Goal: Task Accomplishment & Management: Use online tool/utility

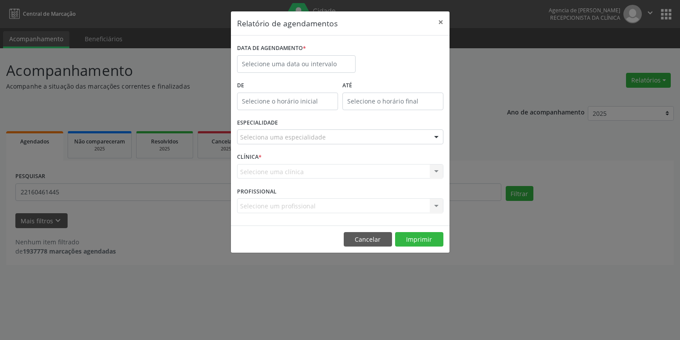
select select "9"
click at [319, 63] on input "text" at bounding box center [296, 64] width 118 height 18
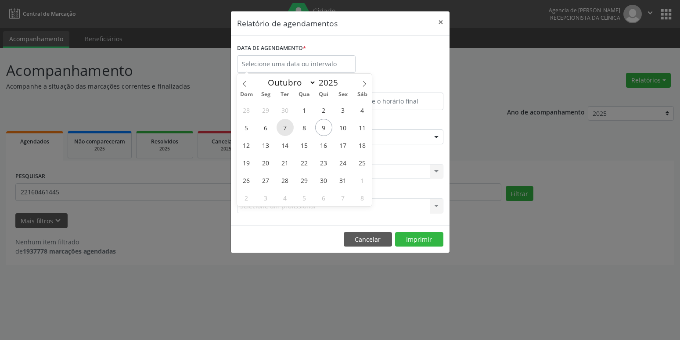
click at [285, 129] on span "7" at bounding box center [284, 127] width 17 height 17
type input "[DATE]"
click at [285, 129] on span "7" at bounding box center [284, 127] width 17 height 17
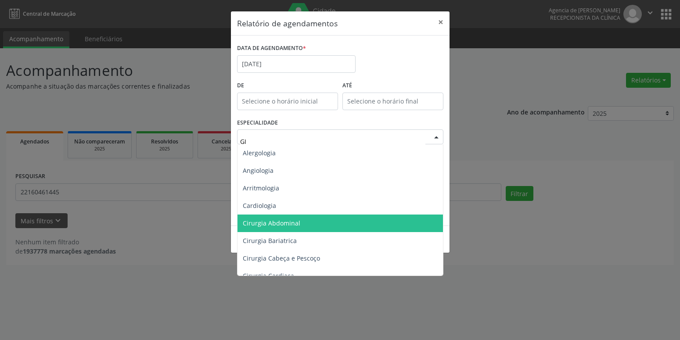
type input "GIN"
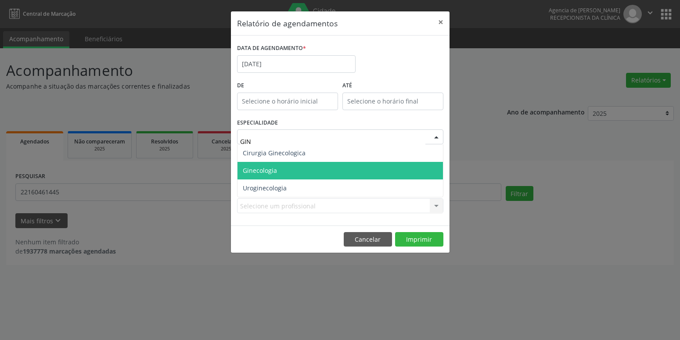
click at [281, 178] on span "Ginecologia" at bounding box center [339, 171] width 205 height 18
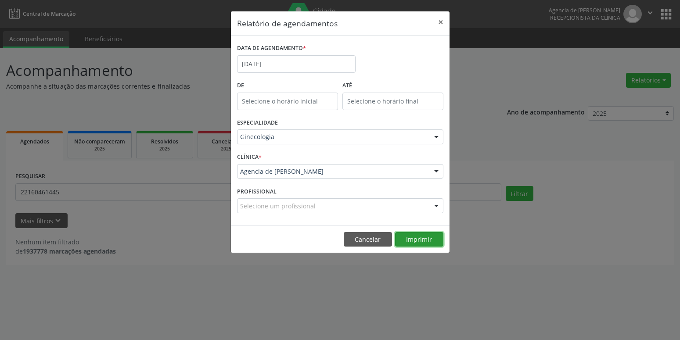
click at [419, 247] on button "Imprimir" at bounding box center [419, 239] width 48 height 15
click at [315, 65] on input "[DATE]" at bounding box center [296, 64] width 118 height 18
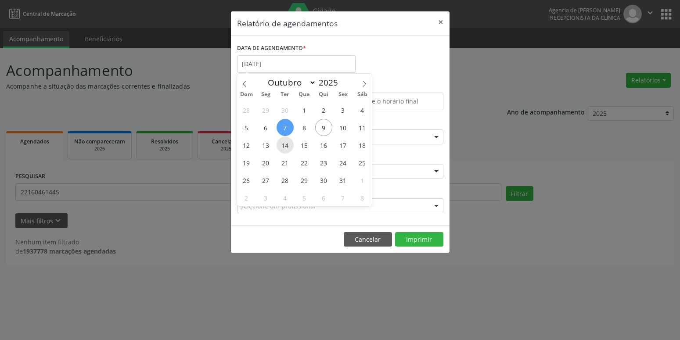
click at [287, 148] on span "14" at bounding box center [284, 144] width 17 height 17
type input "[DATE]"
click at [286, 149] on span "14" at bounding box center [284, 144] width 17 height 17
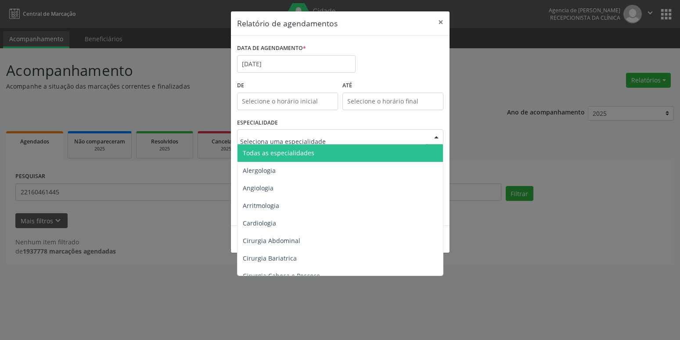
click at [369, 114] on div "ATÉ" at bounding box center [392, 97] width 105 height 37
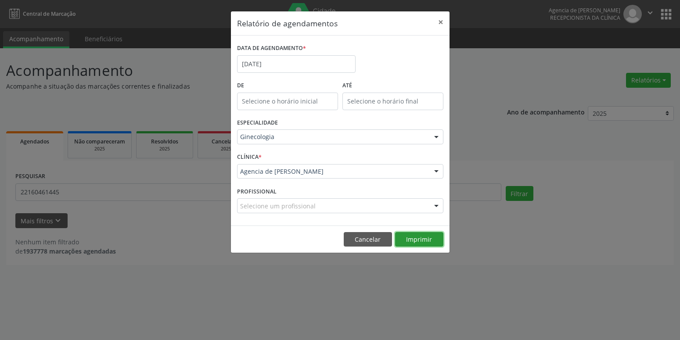
click at [428, 242] on button "Imprimir" at bounding box center [419, 239] width 48 height 15
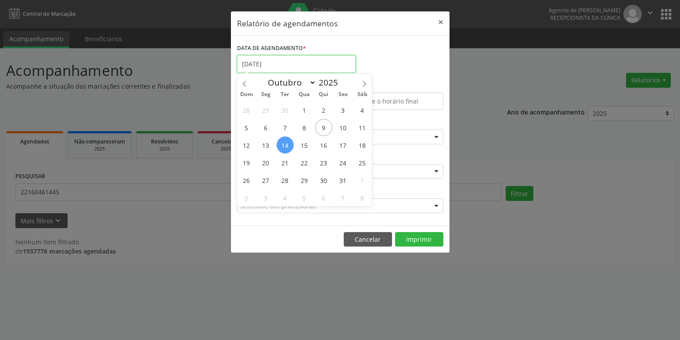
click at [291, 63] on input "[DATE]" at bounding box center [296, 64] width 118 height 18
click at [322, 145] on span "16" at bounding box center [323, 144] width 17 height 17
type input "[DATE]"
click at [322, 145] on span "16" at bounding box center [323, 144] width 17 height 17
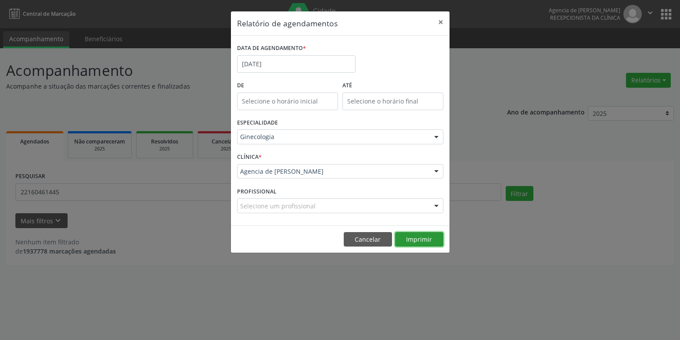
click at [429, 242] on button "Imprimir" at bounding box center [419, 239] width 48 height 15
click at [285, 65] on input "[DATE]" at bounding box center [296, 64] width 118 height 18
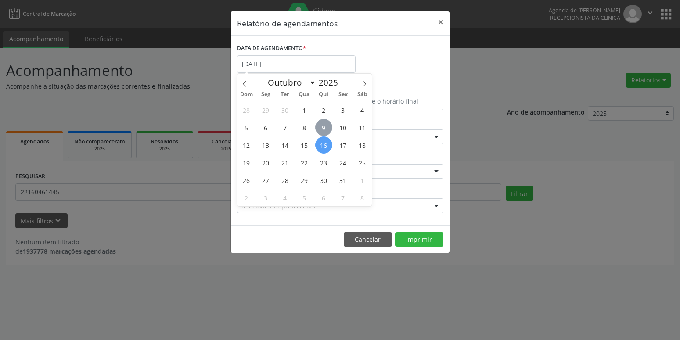
click at [327, 126] on span "9" at bounding box center [323, 127] width 17 height 17
type input "09/10/2025"
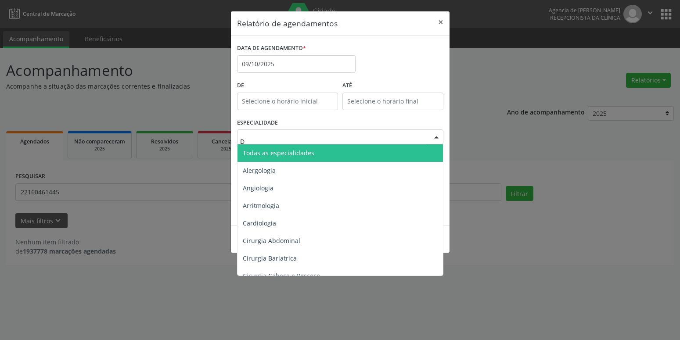
type input "DE"
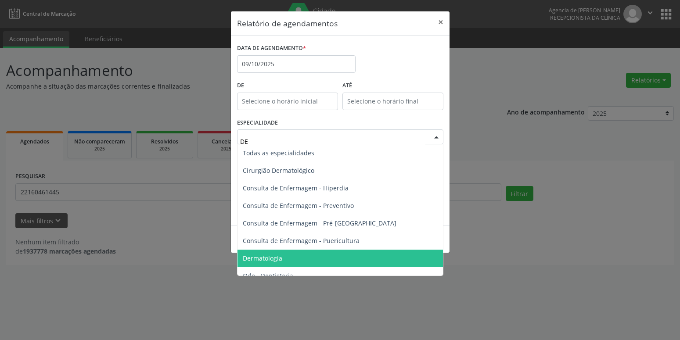
click at [281, 257] on span "Dermatologia" at bounding box center [262, 258] width 39 height 8
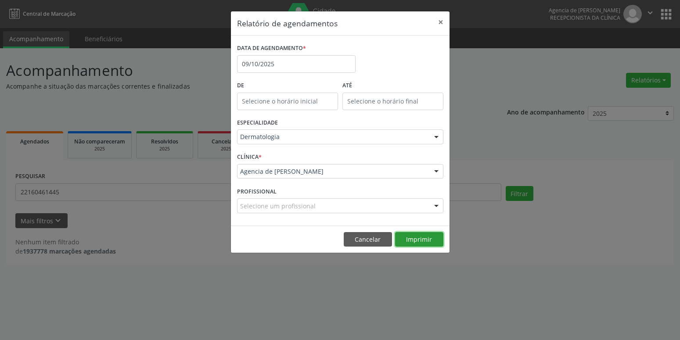
click at [425, 241] on button "Imprimir" at bounding box center [419, 239] width 48 height 15
click at [442, 23] on button "×" at bounding box center [441, 22] width 18 height 22
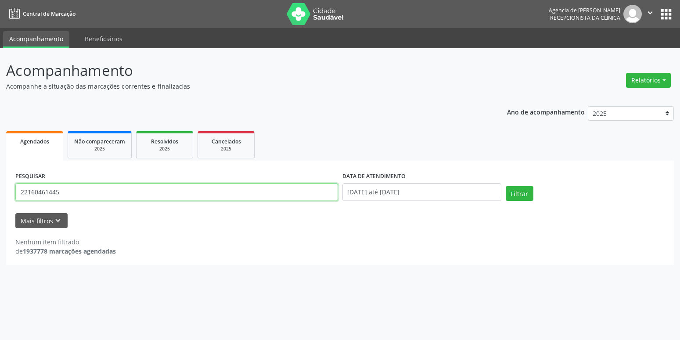
click at [98, 191] on input "22160461445" at bounding box center [176, 192] width 323 height 18
click at [107, 198] on input "text" at bounding box center [176, 192] width 323 height 18
type input "15750019420"
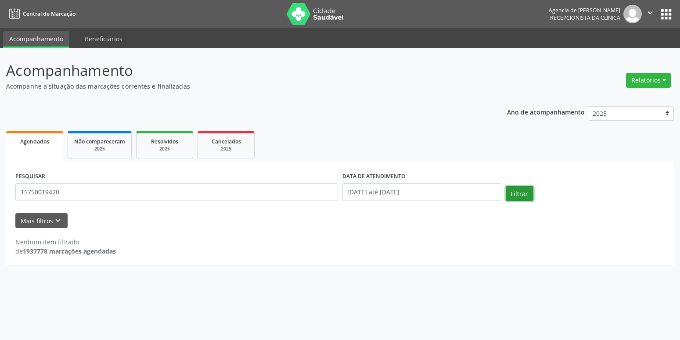
click at [523, 190] on button "Filtrar" at bounding box center [520, 193] width 28 height 15
click at [434, 192] on input "[DATE] até [DATE]" at bounding box center [421, 192] width 159 height 18
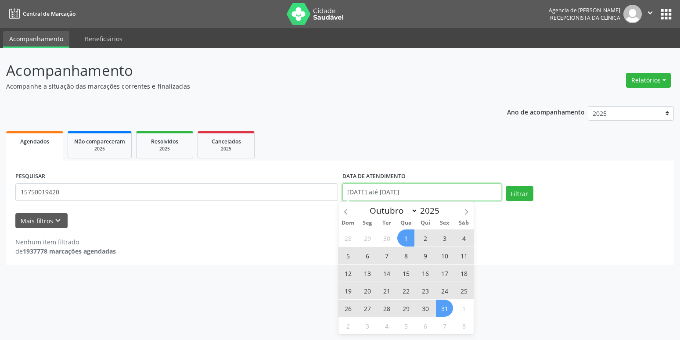
click at [428, 149] on ul "Agendados Não compareceram 2025 Resolvidos 2025 Cancelados 2025" at bounding box center [340, 145] width 668 height 32
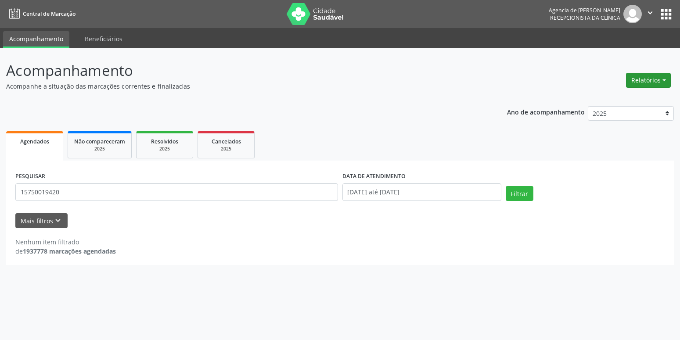
click at [654, 76] on button "Relatórios" at bounding box center [648, 80] width 45 height 15
click at [614, 100] on link "Agendamentos" at bounding box center [624, 99] width 94 height 12
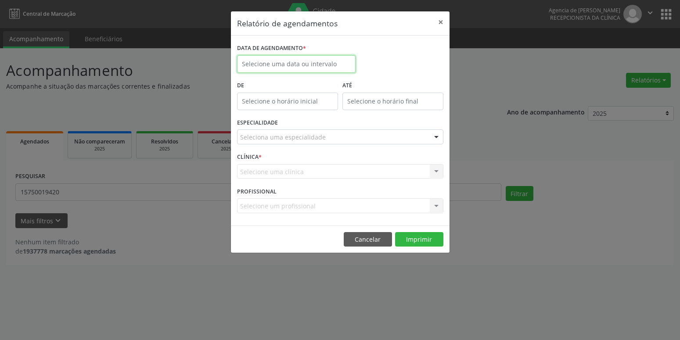
click at [286, 63] on input "text" at bounding box center [296, 64] width 118 height 18
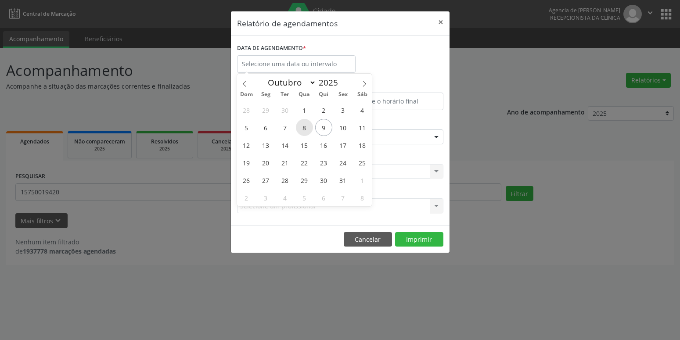
click at [300, 128] on span "8" at bounding box center [304, 127] width 17 height 17
type input "08/10/2025"
click at [300, 128] on span "8" at bounding box center [304, 127] width 17 height 17
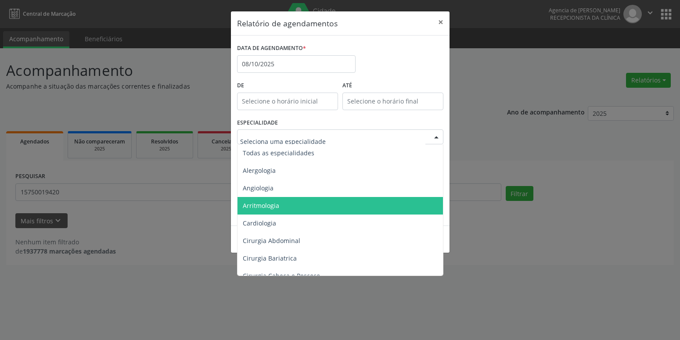
type input "C"
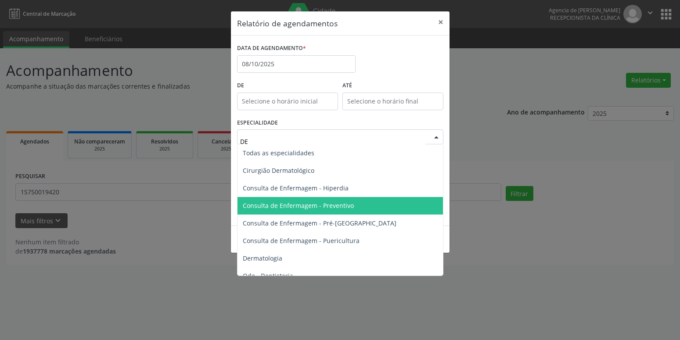
type input "D"
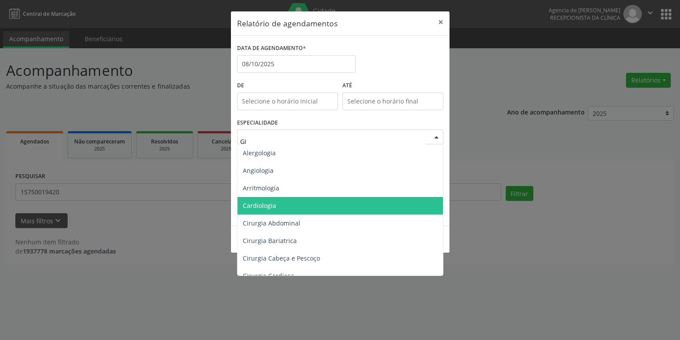
type input "GIN"
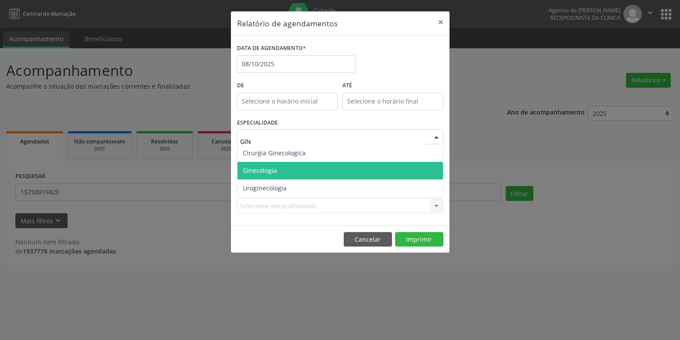
click at [290, 169] on span "Ginecologia" at bounding box center [339, 171] width 205 height 18
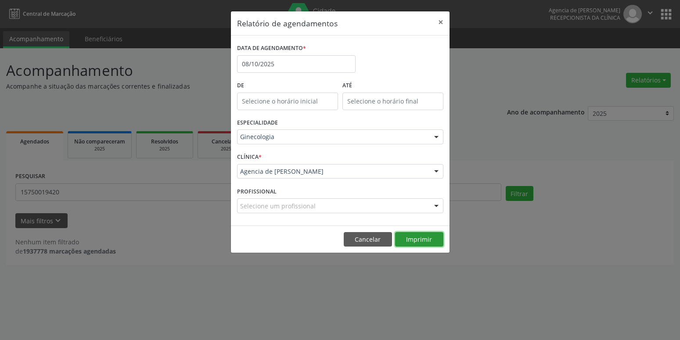
click at [416, 235] on button "Imprimir" at bounding box center [419, 239] width 48 height 15
click at [445, 22] on button "×" at bounding box center [441, 22] width 18 height 22
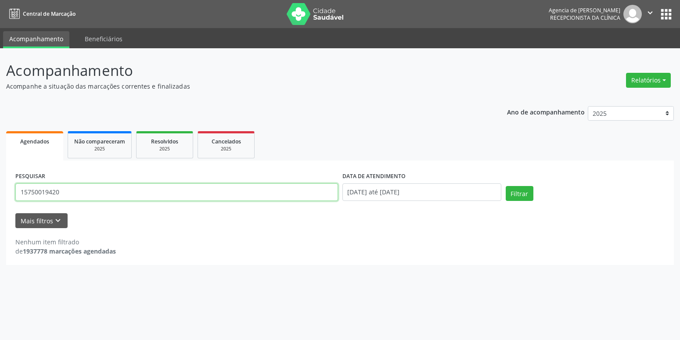
click at [119, 188] on input "15750019420" at bounding box center [176, 192] width 323 height 18
type input "17029678400"
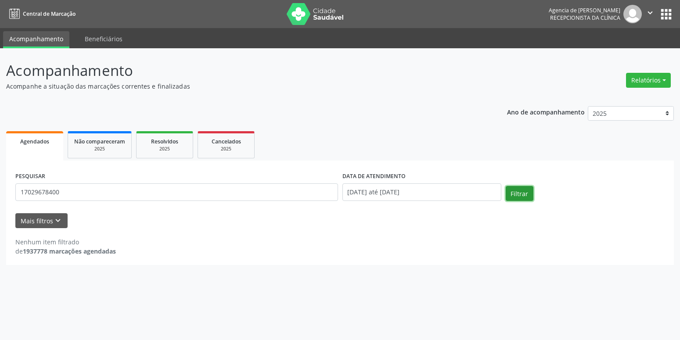
click at [513, 192] on button "Filtrar" at bounding box center [520, 193] width 28 height 15
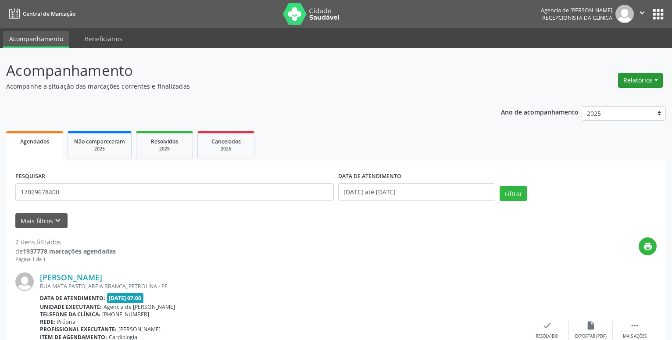
click at [632, 86] on button "Relatórios" at bounding box center [640, 80] width 45 height 15
click at [594, 103] on link "Agendamentos" at bounding box center [616, 99] width 94 height 12
select select "9"
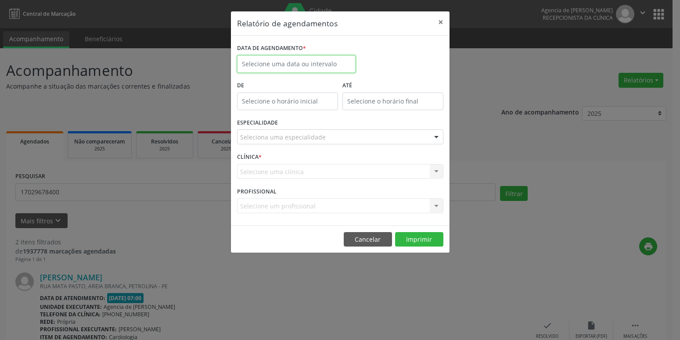
click at [309, 70] on input "text" at bounding box center [296, 64] width 118 height 18
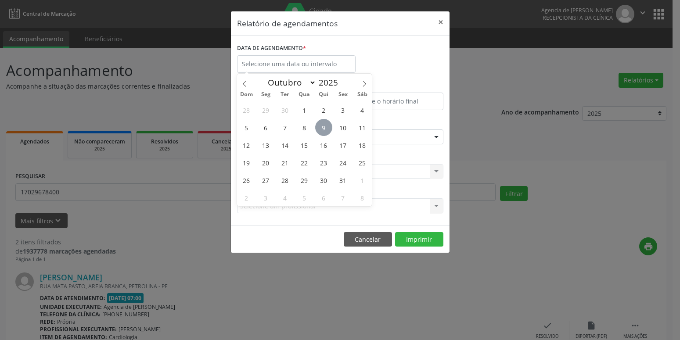
click at [324, 128] on span "9" at bounding box center [323, 127] width 17 height 17
type input "09/10/2025"
click at [324, 128] on span "9" at bounding box center [323, 127] width 17 height 17
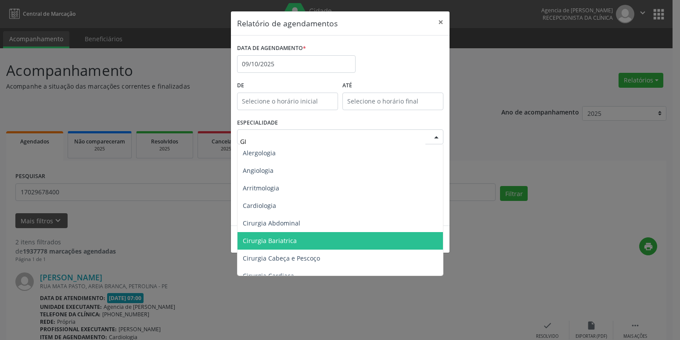
type input "GIN"
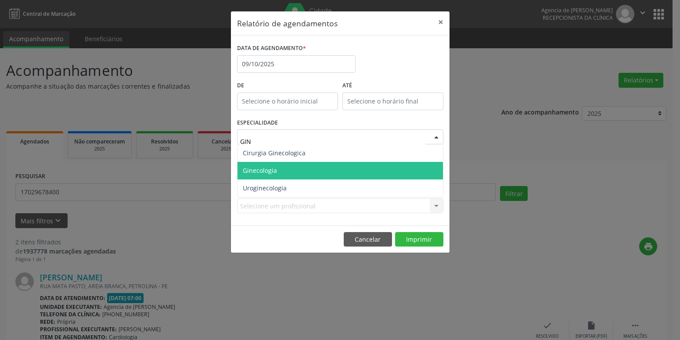
click at [273, 172] on span "Ginecologia" at bounding box center [260, 170] width 34 height 8
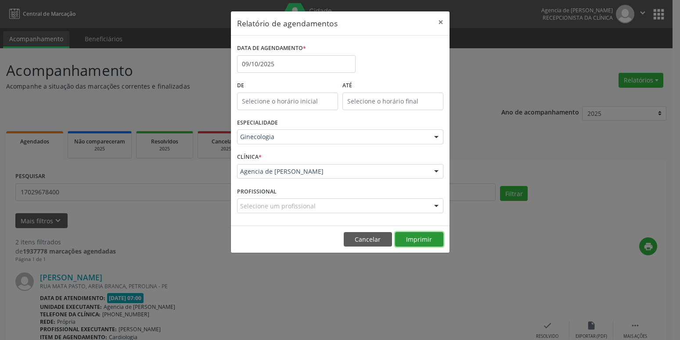
click at [437, 239] on button "Imprimir" at bounding box center [419, 239] width 48 height 15
click at [277, 64] on input "09/10/2025" at bounding box center [296, 64] width 118 height 18
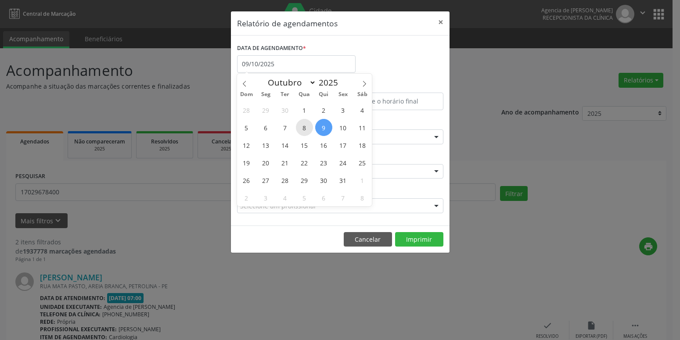
click at [305, 130] on span "8" at bounding box center [304, 127] width 17 height 17
type input "08/10/2025"
click at [324, 125] on span "9" at bounding box center [323, 127] width 17 height 17
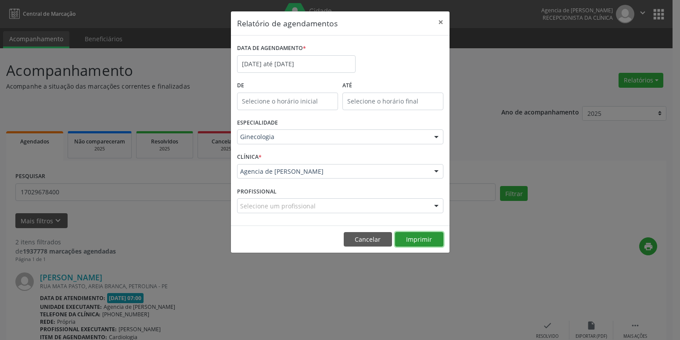
click at [430, 238] on button "Imprimir" at bounding box center [419, 239] width 48 height 15
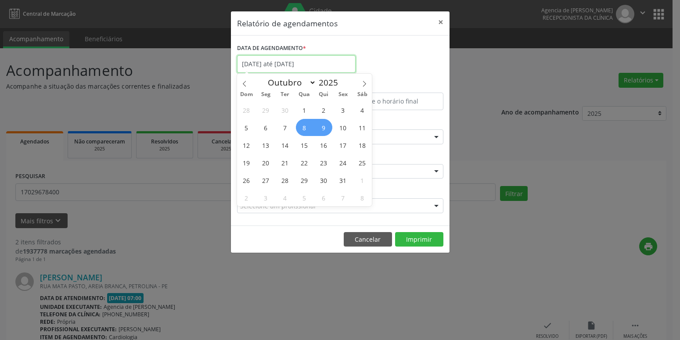
click at [283, 65] on input "[DATE] até [DATE]" at bounding box center [296, 64] width 118 height 18
click at [263, 149] on span "13" at bounding box center [265, 144] width 17 height 17
type input "[DATE]"
click at [264, 149] on span "13" at bounding box center [265, 144] width 17 height 17
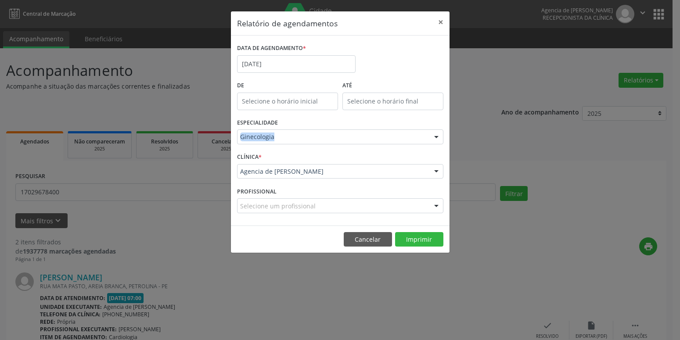
click at [264, 149] on div "ESPECIALIDADE Ginecologia Todas as especialidades Alergologia Angiologia Arritm…" at bounding box center [340, 133] width 211 height 34
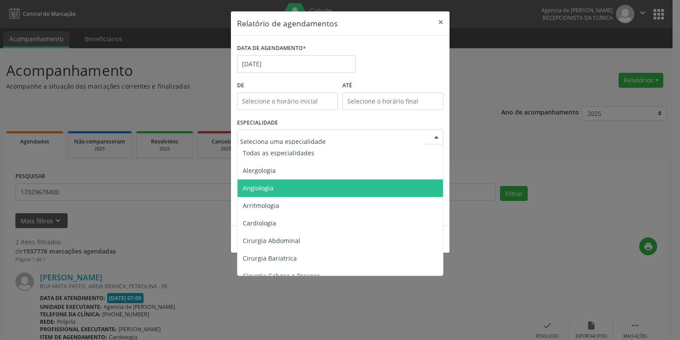
click at [285, 186] on span "Angiologia" at bounding box center [340, 188] width 207 height 18
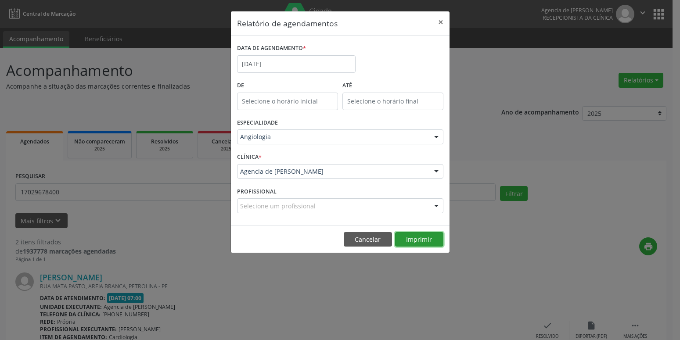
click at [435, 240] on button "Imprimir" at bounding box center [419, 239] width 48 height 15
click at [316, 67] on input "[DATE]" at bounding box center [296, 64] width 118 height 18
click at [441, 23] on button "×" at bounding box center [441, 22] width 18 height 22
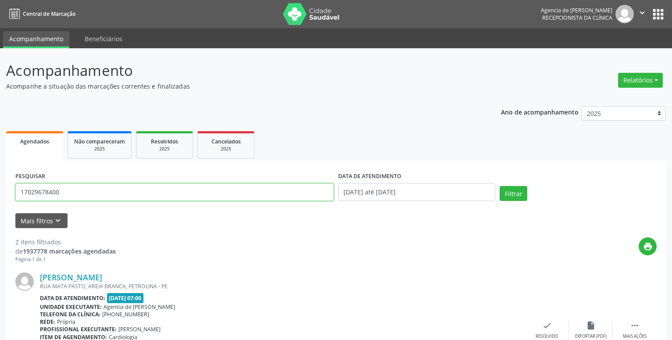
click at [117, 194] on input "17029678400" at bounding box center [174, 192] width 319 height 18
click at [118, 194] on input "17029678400" at bounding box center [174, 192] width 319 height 18
type input "16614321404"
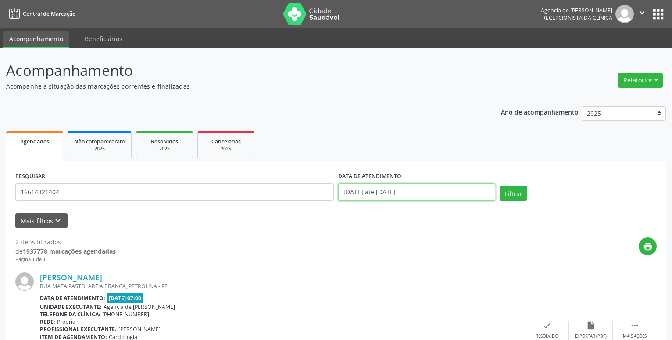
click at [458, 197] on input "[DATE] até [DATE]" at bounding box center [416, 192] width 157 height 18
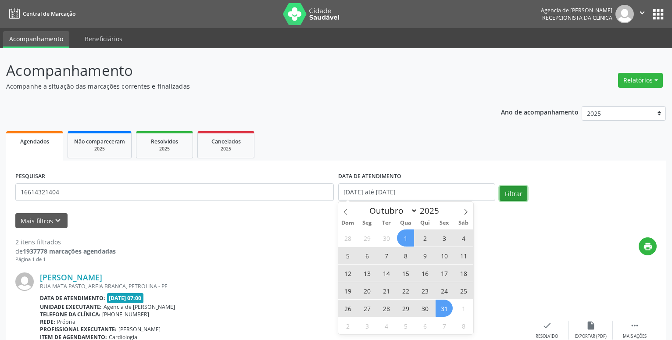
click at [510, 190] on button "Filtrar" at bounding box center [514, 193] width 28 height 15
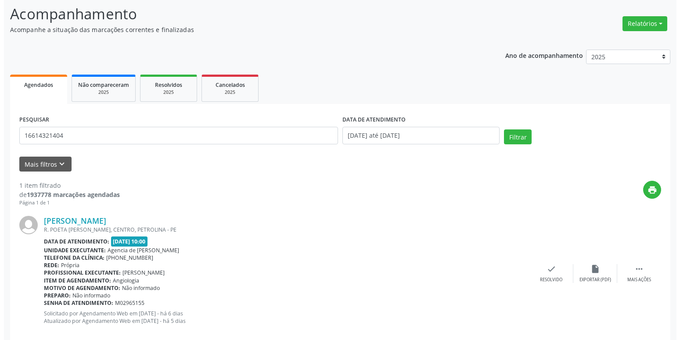
scroll to position [72, 0]
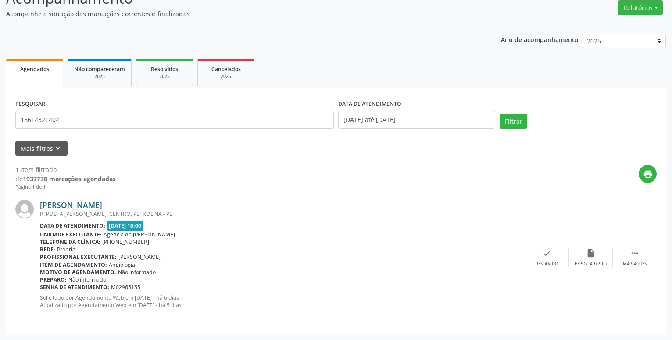
click at [102, 205] on link "[PERSON_NAME]" at bounding box center [71, 205] width 62 height 10
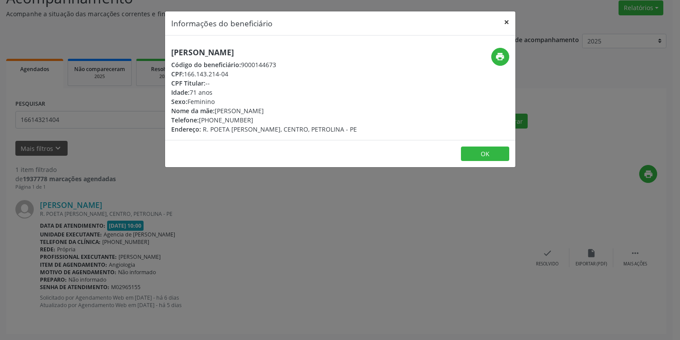
click at [507, 20] on button "×" at bounding box center [507, 22] width 18 height 22
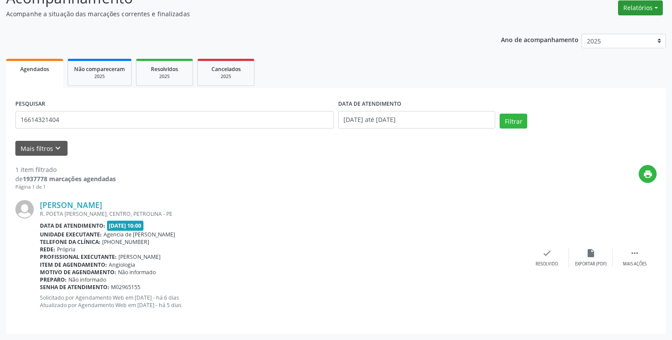
click at [627, 8] on button "Relatórios" at bounding box center [640, 7] width 45 height 15
click at [597, 24] on link "Agendamentos" at bounding box center [616, 27] width 94 height 12
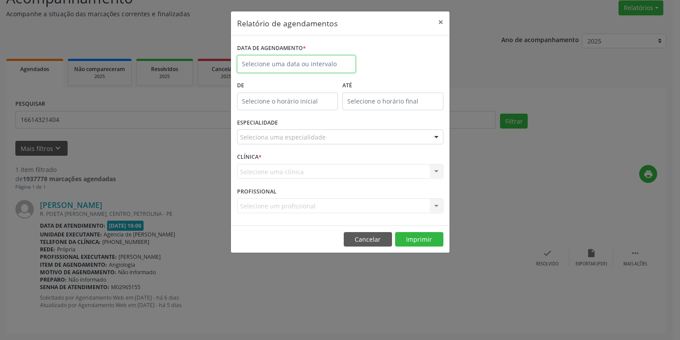
click at [325, 66] on input "text" at bounding box center [296, 64] width 118 height 18
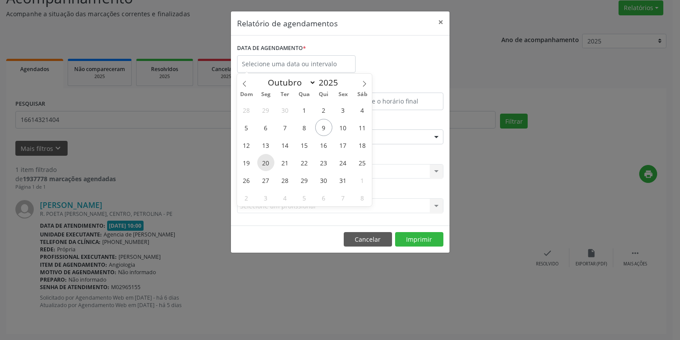
click at [270, 160] on span "20" at bounding box center [265, 162] width 17 height 17
type input "[DATE]"
click at [270, 160] on span "20" at bounding box center [265, 162] width 17 height 17
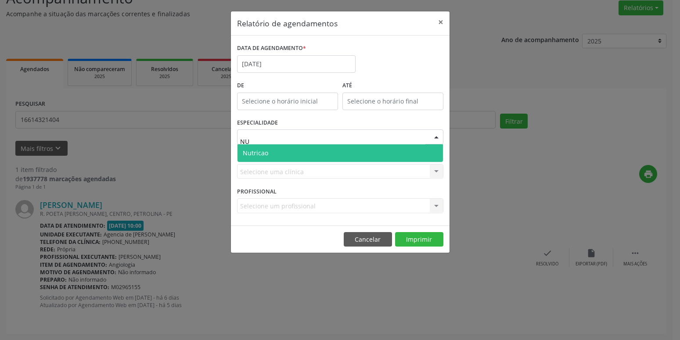
click at [289, 153] on span "Nutricao" at bounding box center [339, 153] width 205 height 18
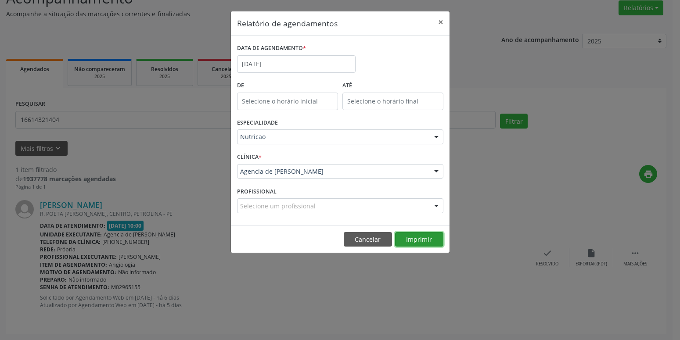
click at [409, 241] on button "Imprimir" at bounding box center [419, 239] width 48 height 15
click at [427, 238] on button "Imprimir" at bounding box center [419, 239] width 48 height 15
click at [271, 64] on input "[DATE]" at bounding box center [296, 64] width 118 height 18
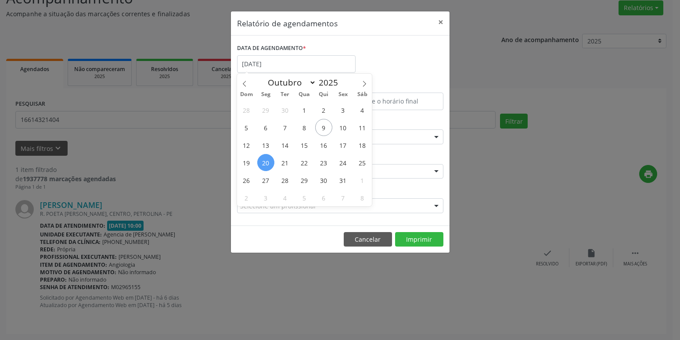
click at [266, 162] on span "20" at bounding box center [265, 162] width 17 height 17
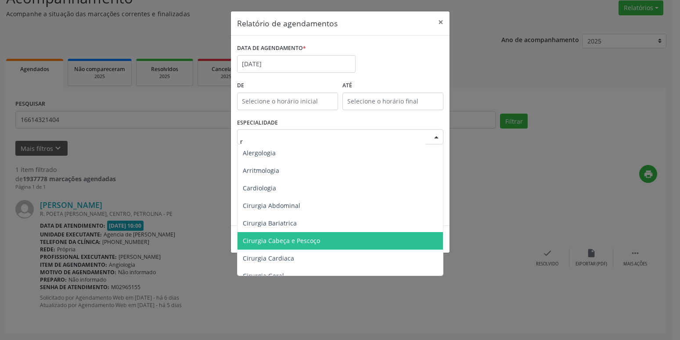
type input "re"
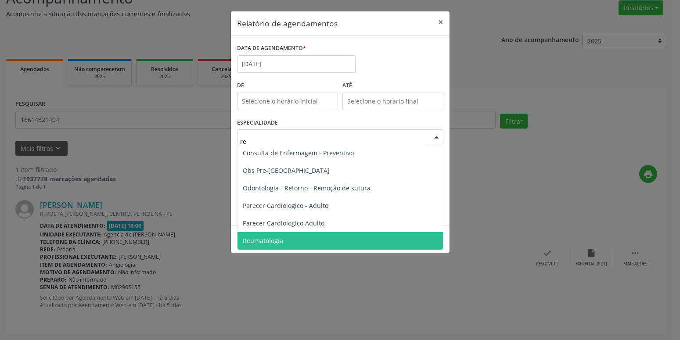
drag, startPoint x: 289, startPoint y: 242, endPoint x: 298, endPoint y: 240, distance: 9.6
click at [289, 242] on span "Reumatologia" at bounding box center [339, 241] width 205 height 18
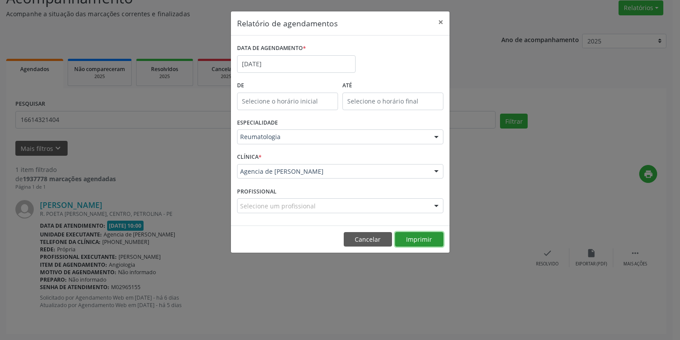
click at [406, 239] on button "Imprimir" at bounding box center [419, 239] width 48 height 15
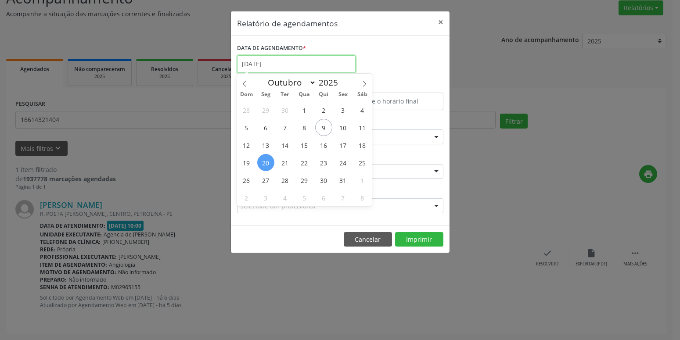
click at [284, 63] on input "[DATE]" at bounding box center [296, 64] width 118 height 18
click at [291, 145] on span "14" at bounding box center [284, 144] width 17 height 17
type input "[DATE]"
click at [291, 145] on span "14" at bounding box center [284, 144] width 17 height 17
click at [291, 145] on div "ESPECIALIDADE Reumatologia Todas as especialidades Alergologia Angiologia Arrit…" at bounding box center [340, 133] width 211 height 34
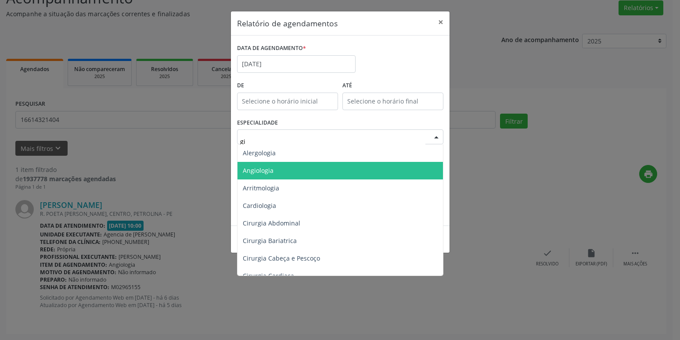
type input "gin"
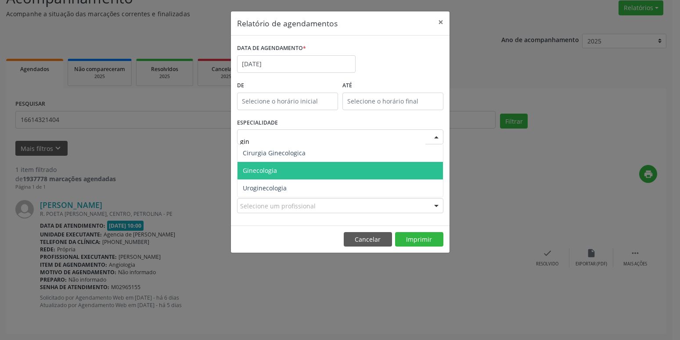
click at [281, 172] on span "Ginecologia" at bounding box center [339, 171] width 205 height 18
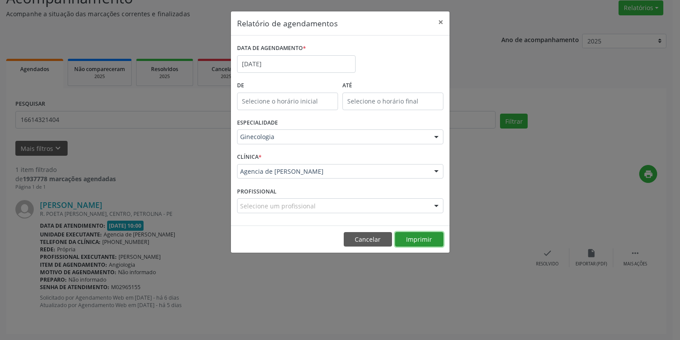
click at [413, 239] on button "Imprimir" at bounding box center [419, 239] width 48 height 15
